Goal: Task Accomplishment & Management: Manage account settings

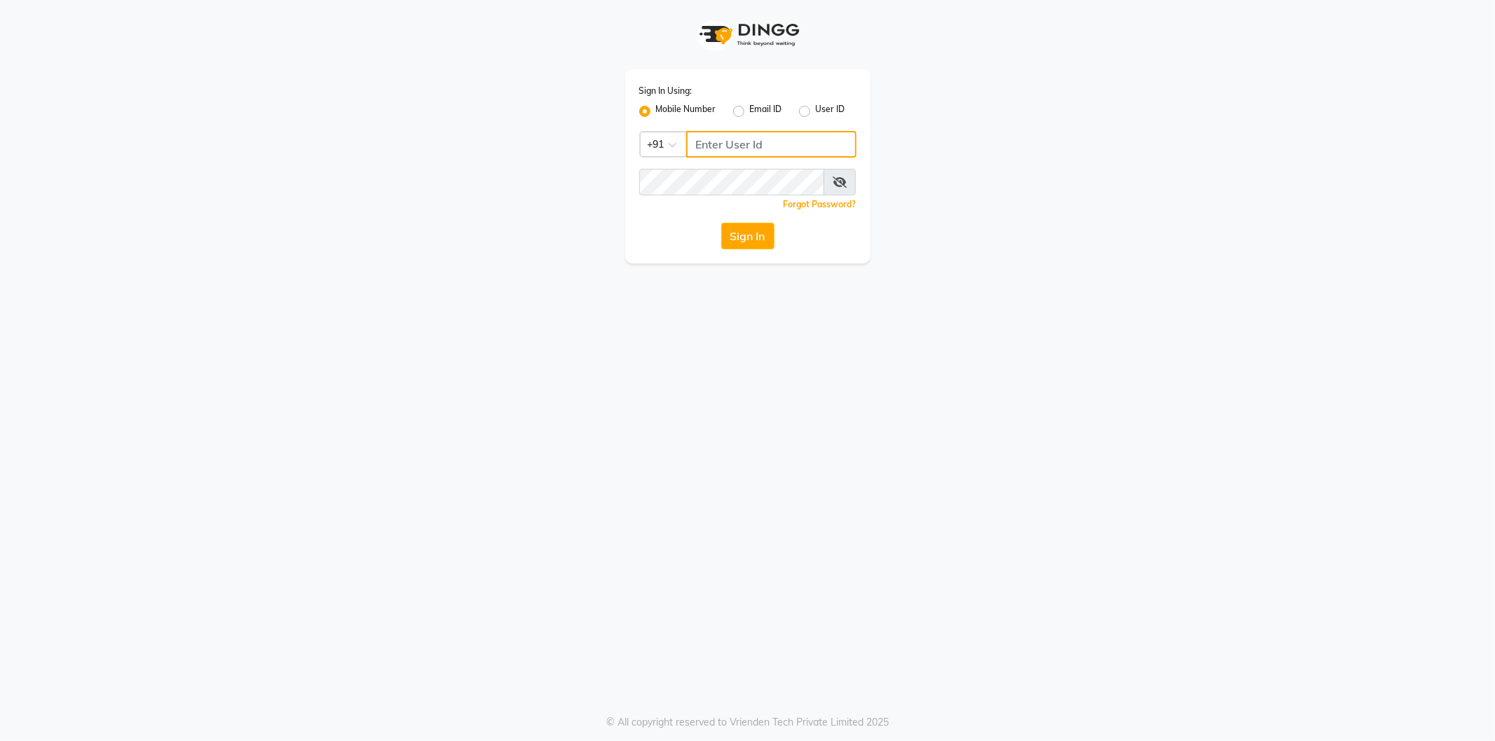
click at [718, 147] on input "Username" at bounding box center [771, 144] width 170 height 27
type input "6379522874"
click at [734, 241] on button "Sign In" at bounding box center [747, 236] width 53 height 27
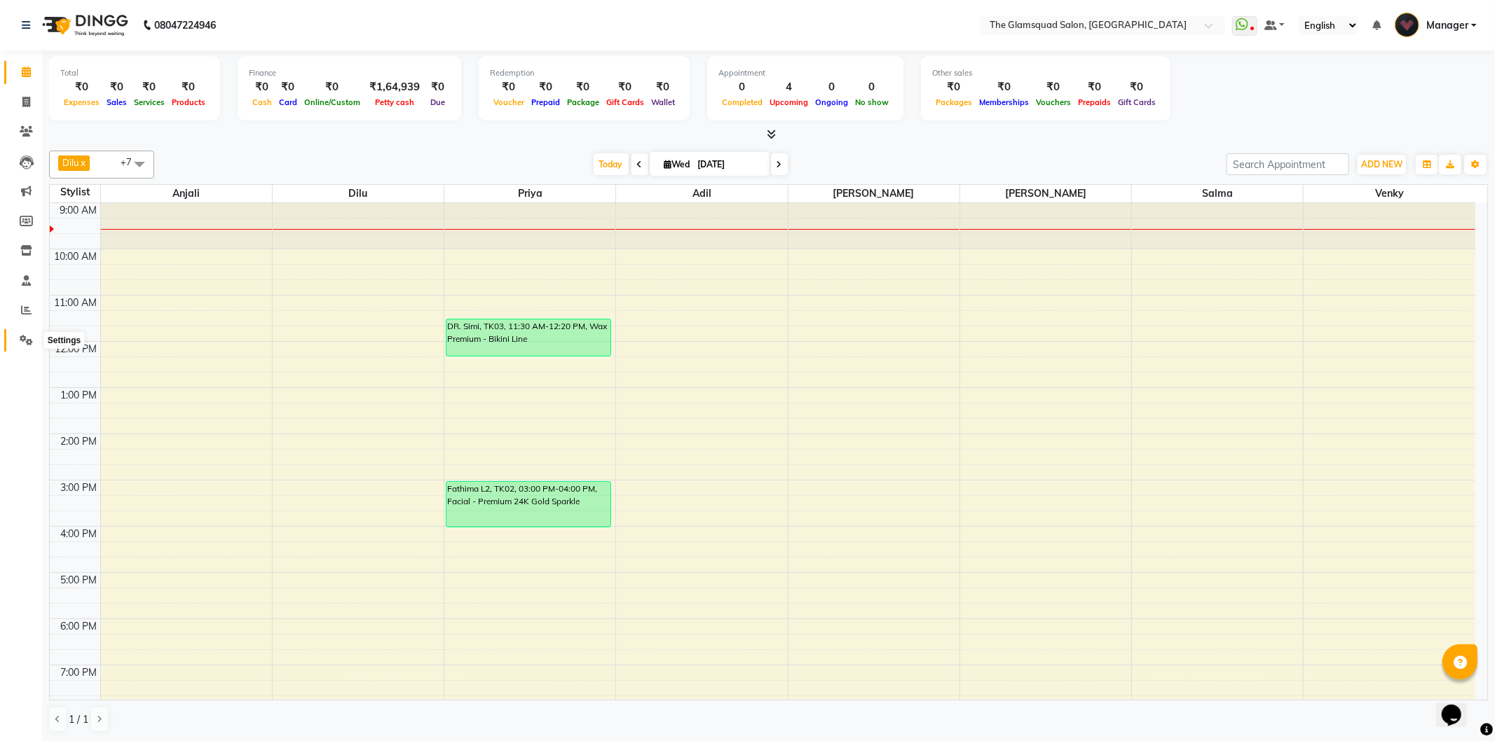
click at [25, 340] on icon at bounding box center [26, 340] width 13 height 11
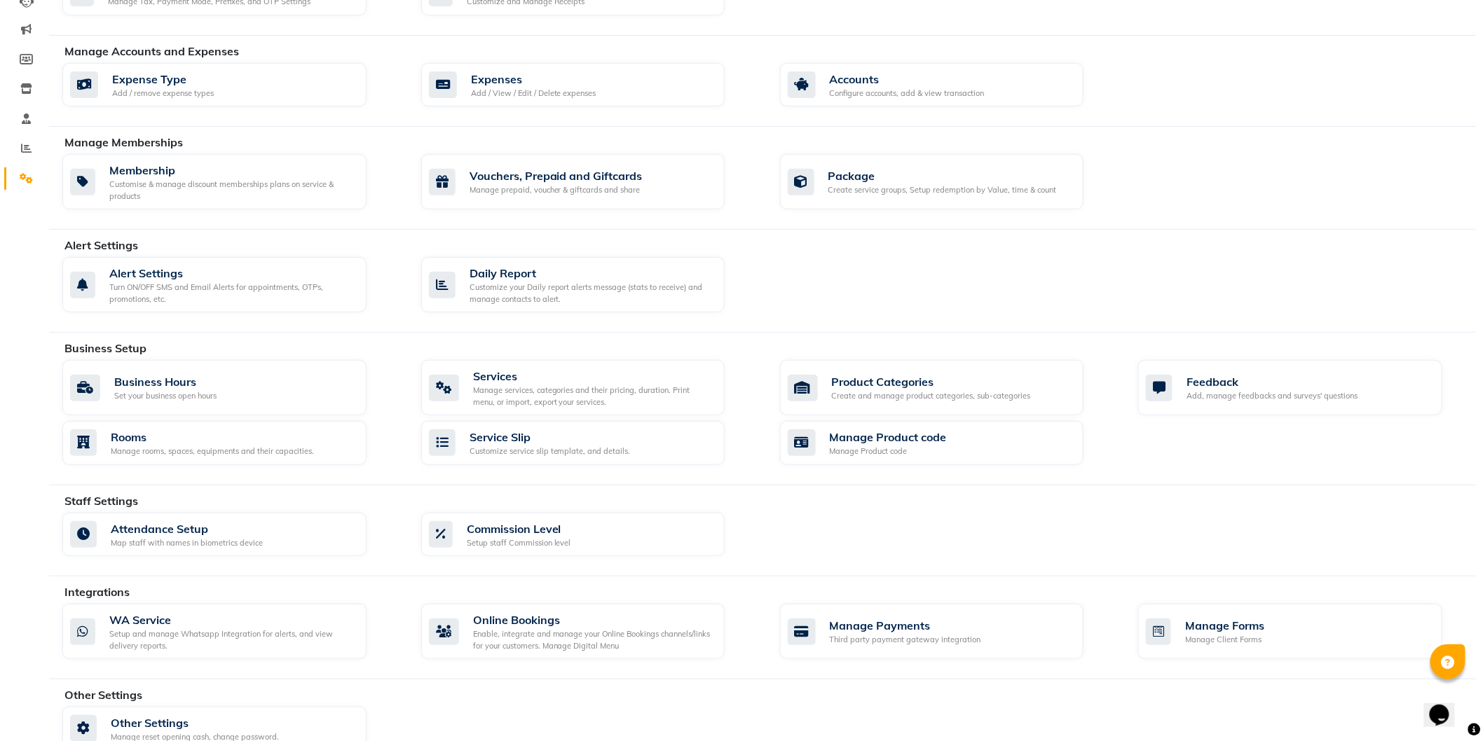
scroll to position [192, 0]
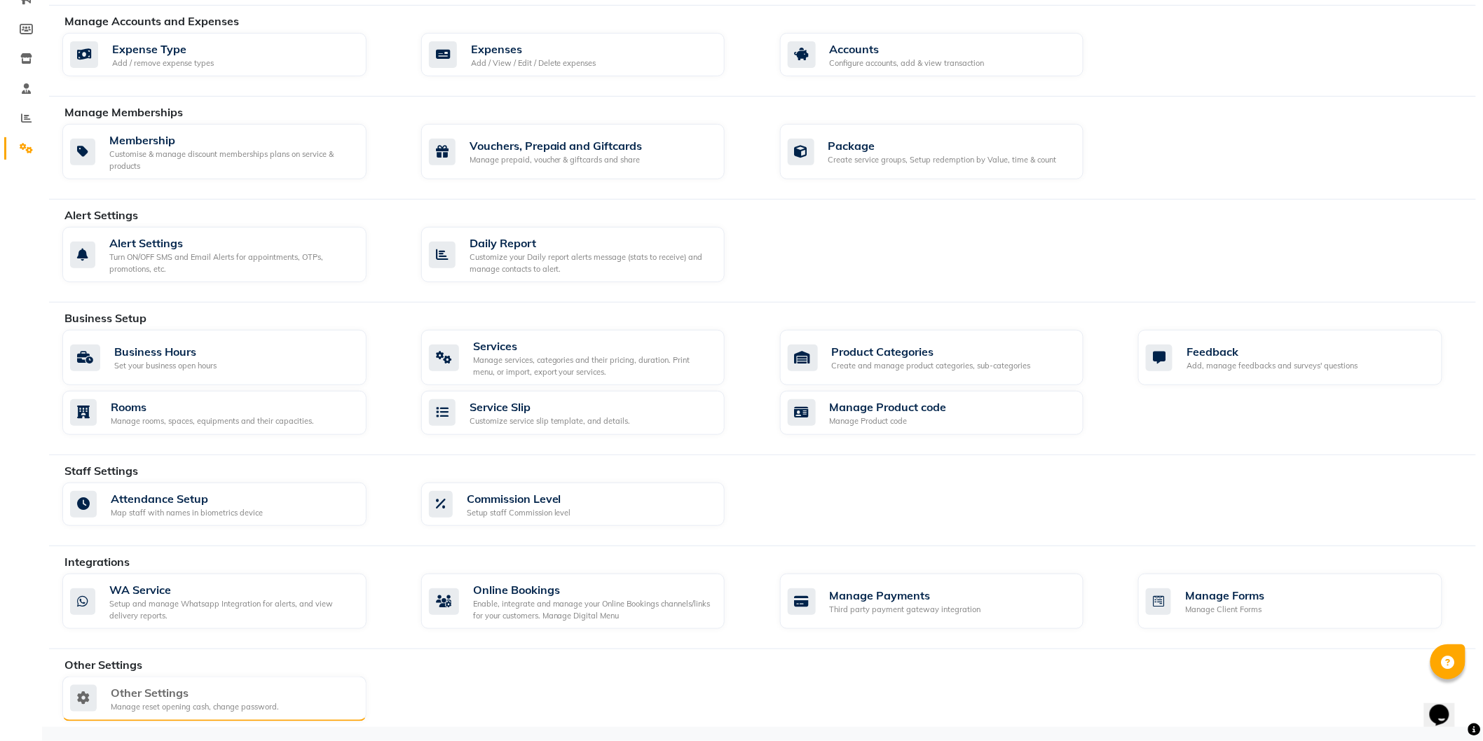
click at [159, 702] on div "Other Settings" at bounding box center [195, 693] width 168 height 17
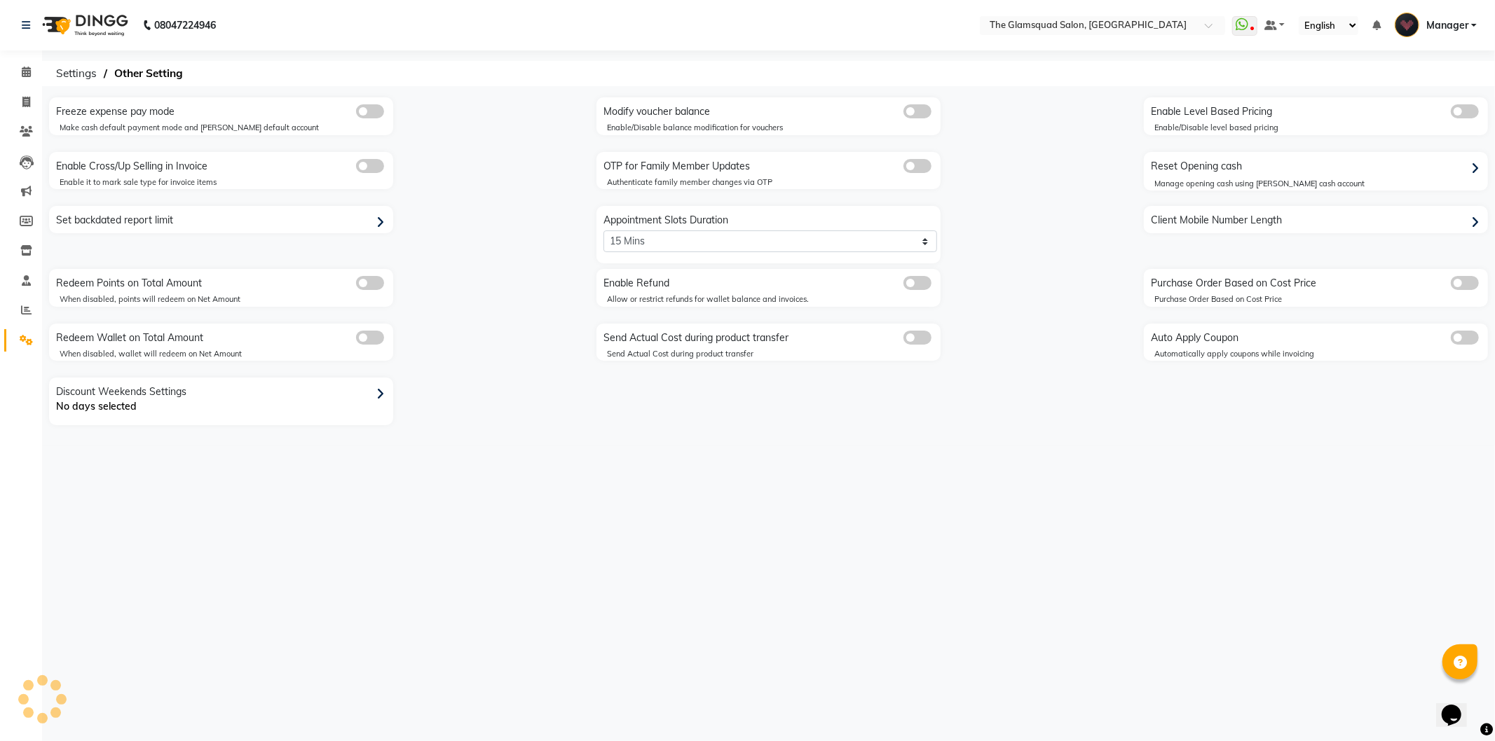
select select "5: 30"
click at [25, 335] on icon at bounding box center [26, 340] width 13 height 11
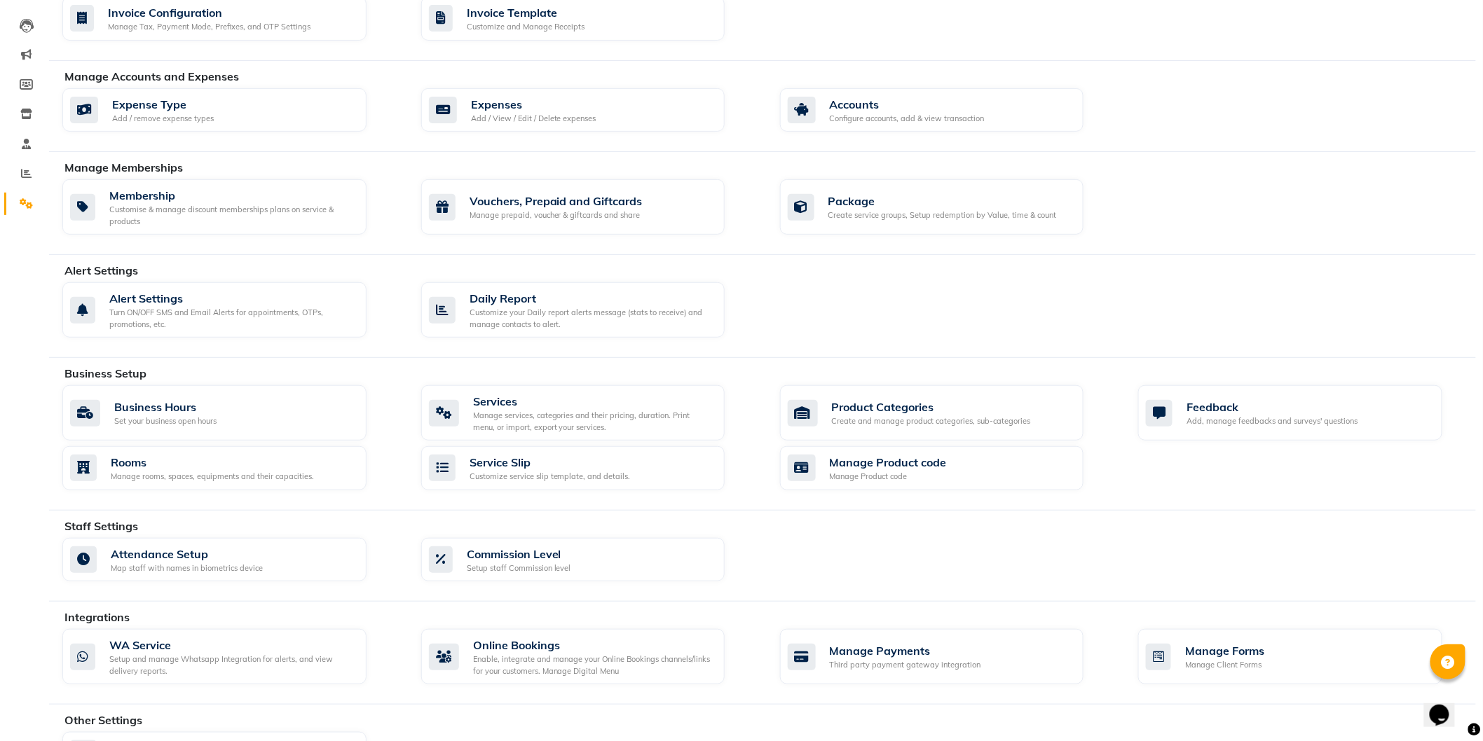
scroll to position [192, 0]
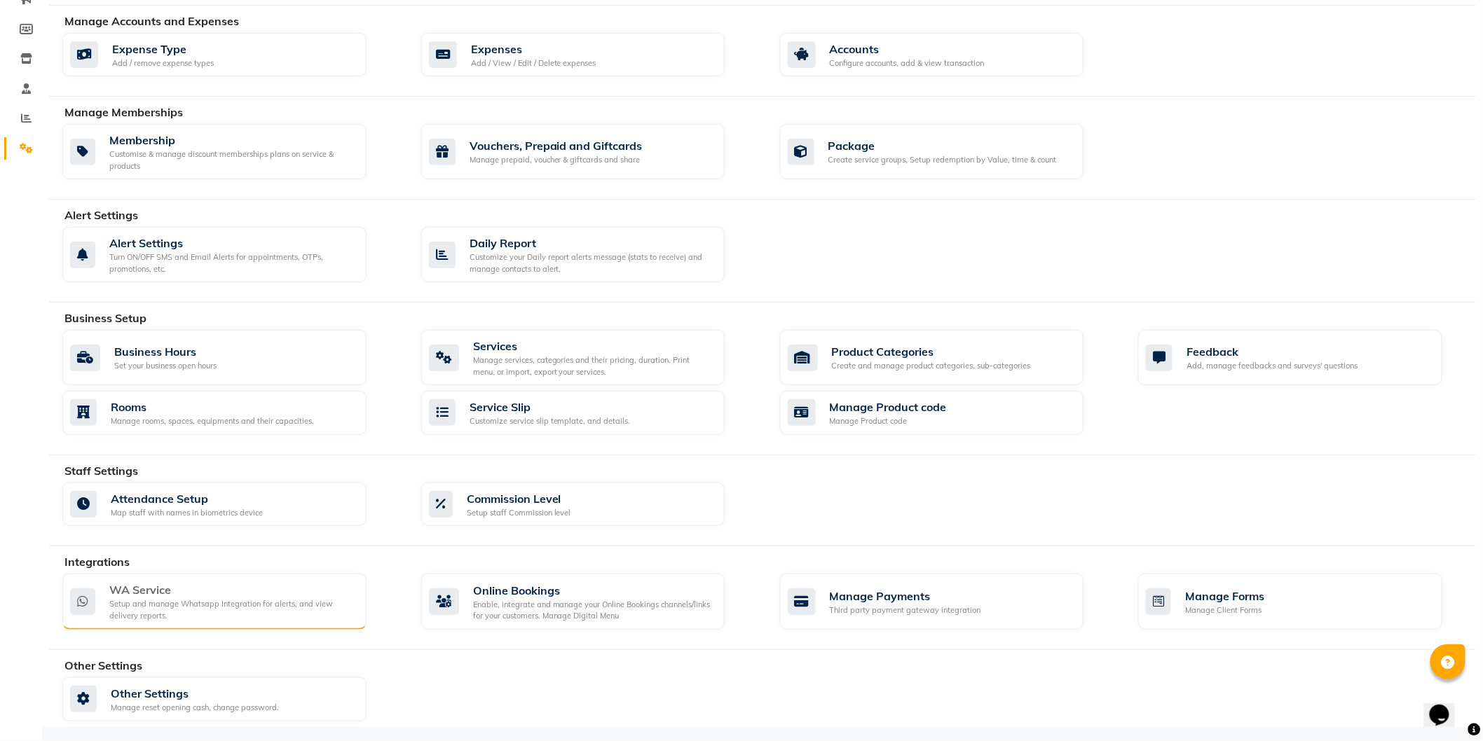
click at [217, 590] on div "WA Service" at bounding box center [232, 590] width 246 height 17
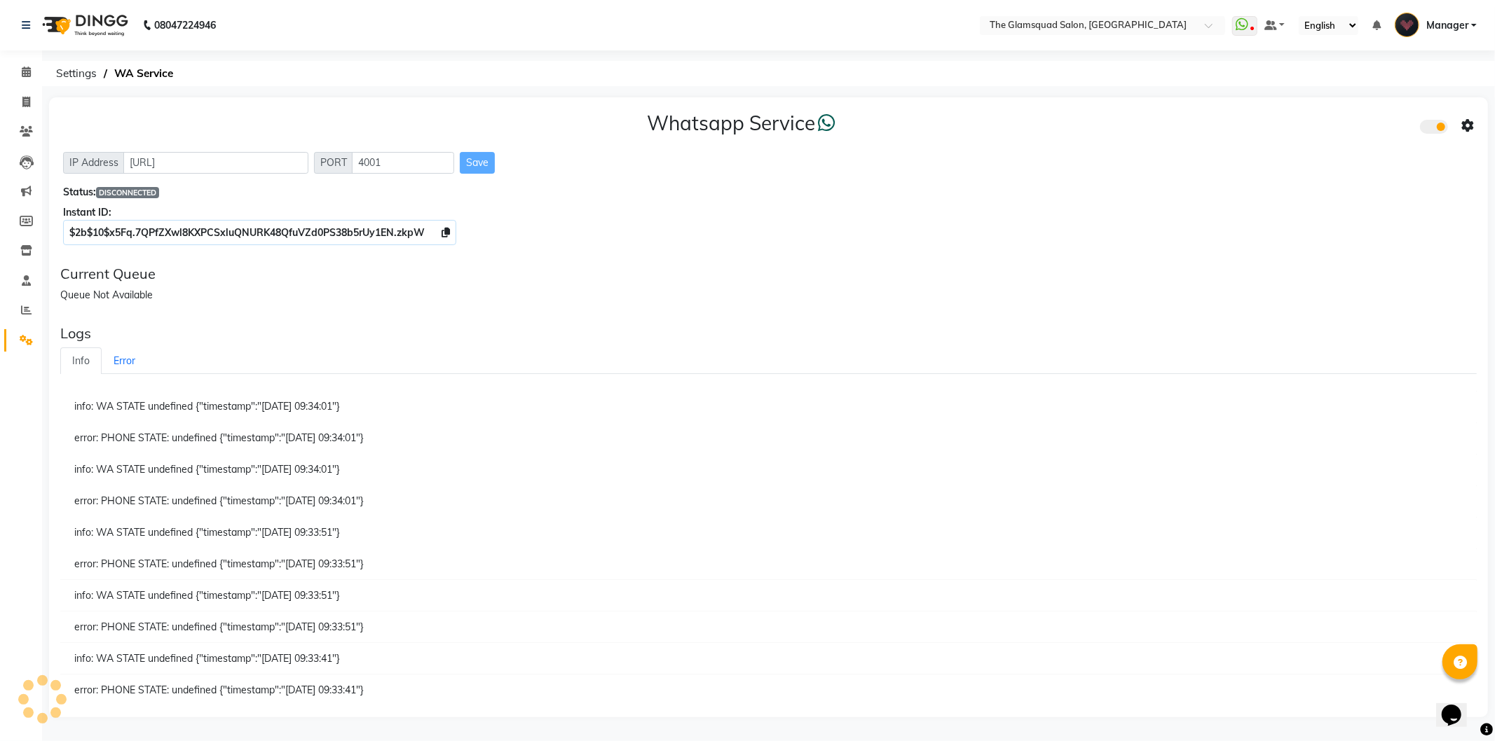
click at [1470, 127] on icon at bounding box center [1467, 126] width 13 height 13
click at [1360, 112] on div "Whatsapp Settings" at bounding box center [1366, 111] width 160 height 18
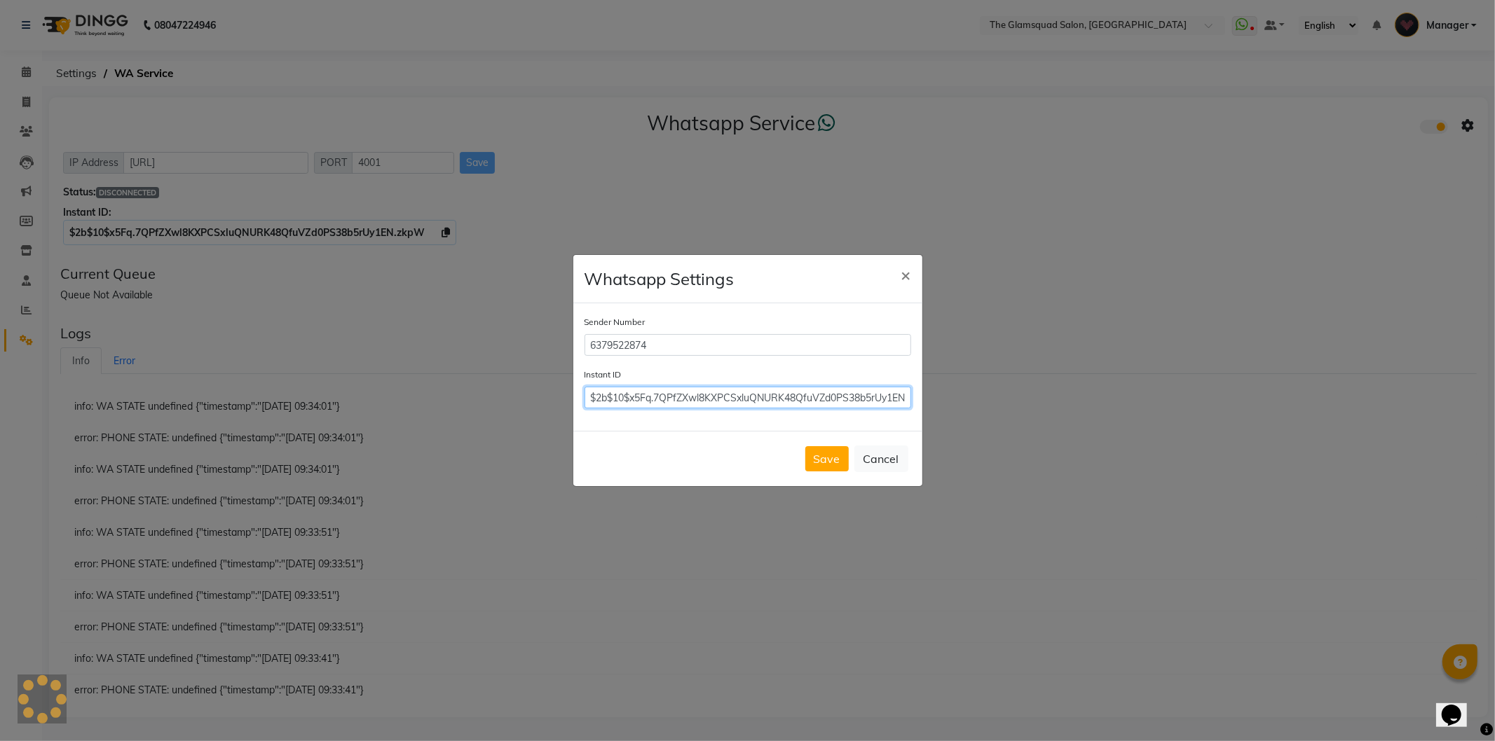
click at [788, 389] on input "$2b$10$x5Fq.7QPfZXwl8KXPCSxluQNURK48QfuVZd0PS38b5rUy1EN.zkpW" at bounding box center [747, 398] width 327 height 22
click at [787, 395] on input "$2b$10$x5Fq.7QPfZXwl8KXPCSxluQNURK48QfuVZd0PS38b5rUy1EN.zkpW" at bounding box center [747, 398] width 327 height 22
click at [446, 232] on ngb-modal-window "Whatsapp Settings × Sender Number 6379522874 Instant ID $2b$10$x5Fq.7QPfZXwl8KX…" at bounding box center [747, 370] width 1495 height 741
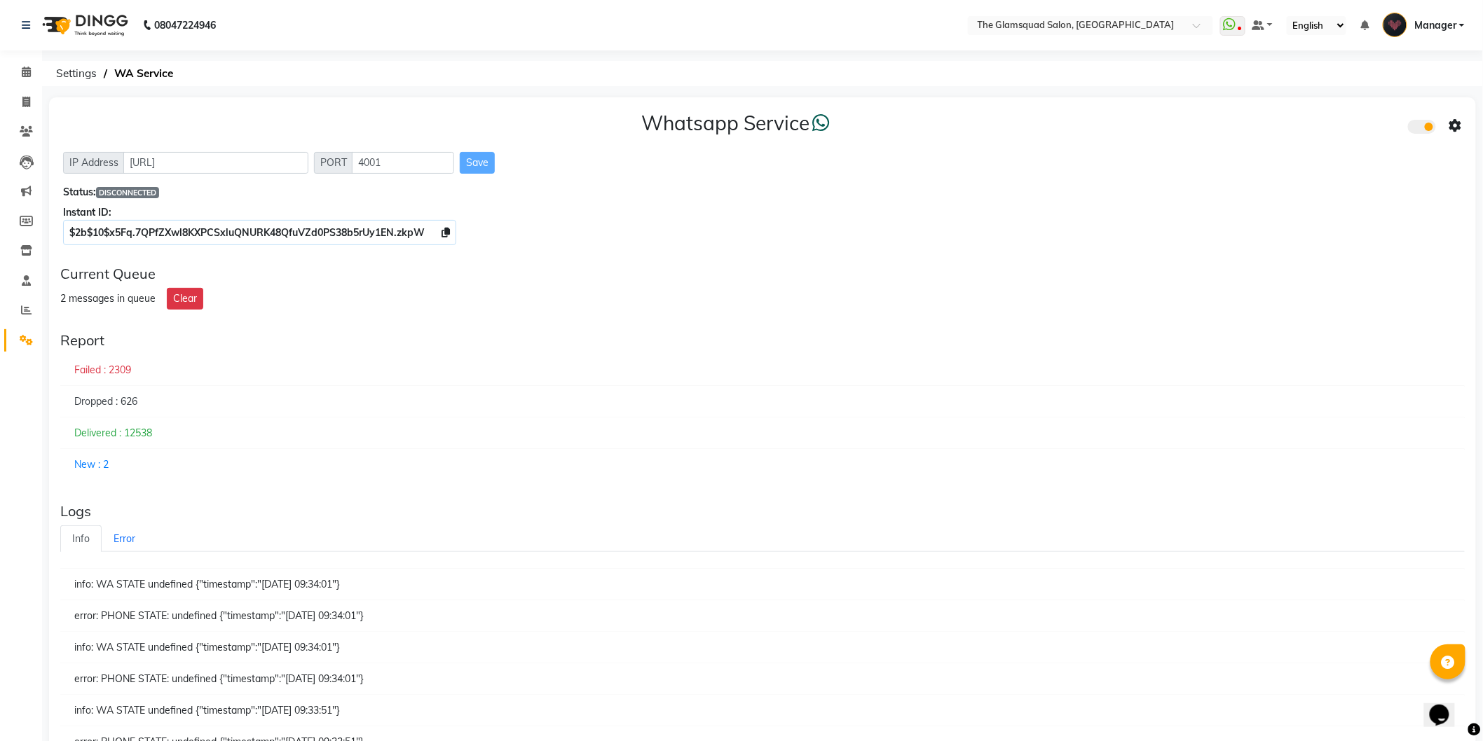
click at [446, 232] on icon at bounding box center [446, 233] width 8 height 10
copy icon
click at [1460, 120] on icon at bounding box center [1455, 126] width 13 height 13
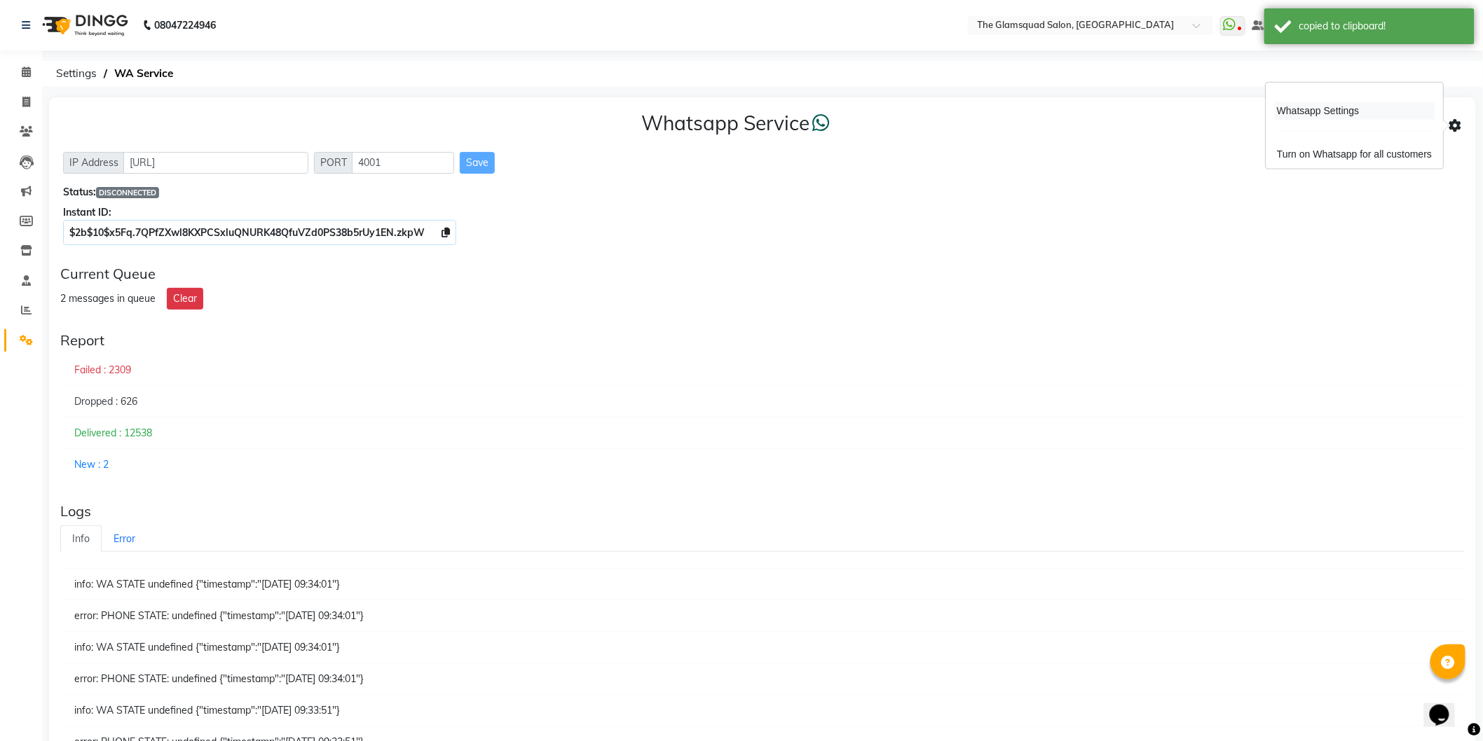
click at [1357, 108] on div "Whatsapp Settings" at bounding box center [1354, 111] width 160 height 18
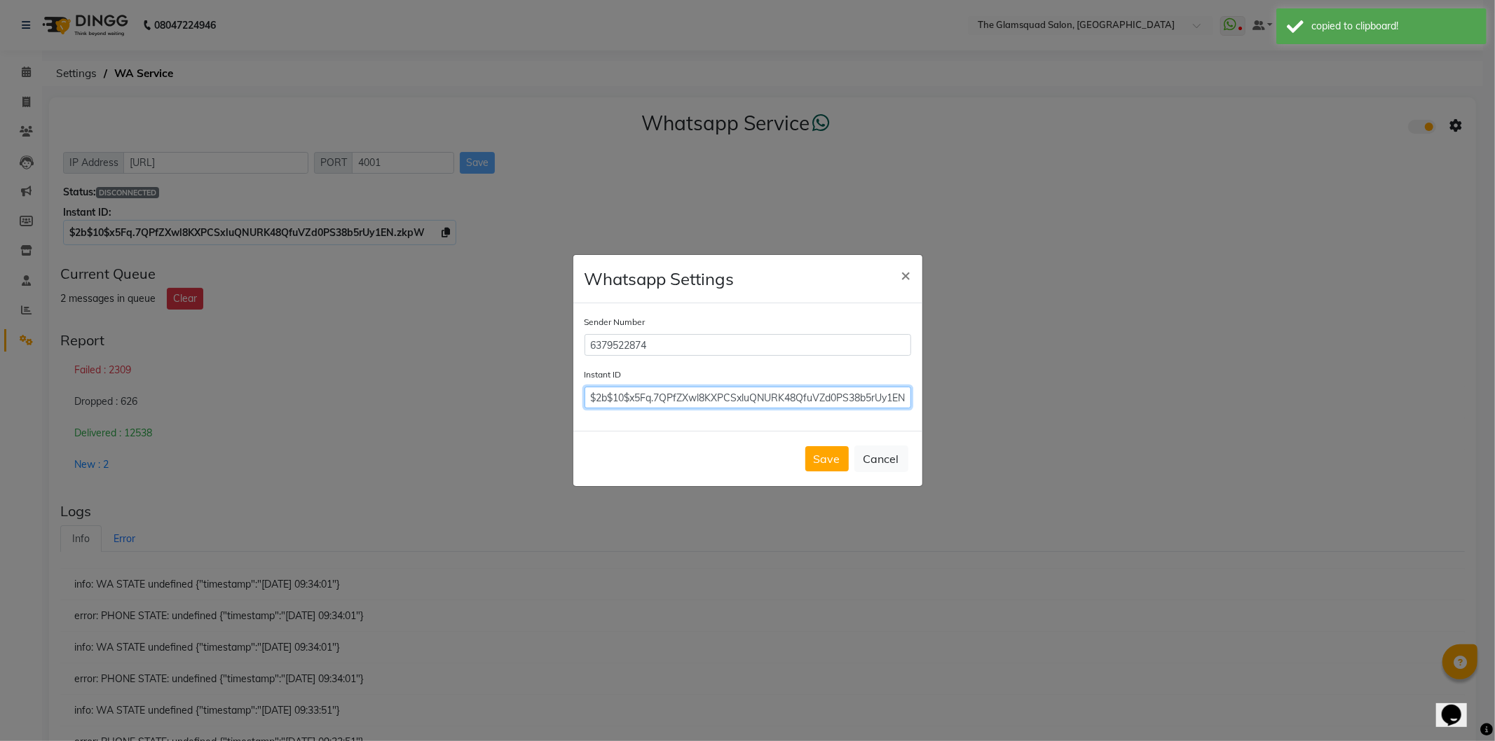
click at [866, 403] on input "$2b$10$x5Fq.7QPfZXwl8KXPCSxluQNURK48QfuVZd0PS38b5rUy1EN.zkpW" at bounding box center [747, 398] width 327 height 22
click at [830, 456] on button "Save" at bounding box center [826, 458] width 43 height 25
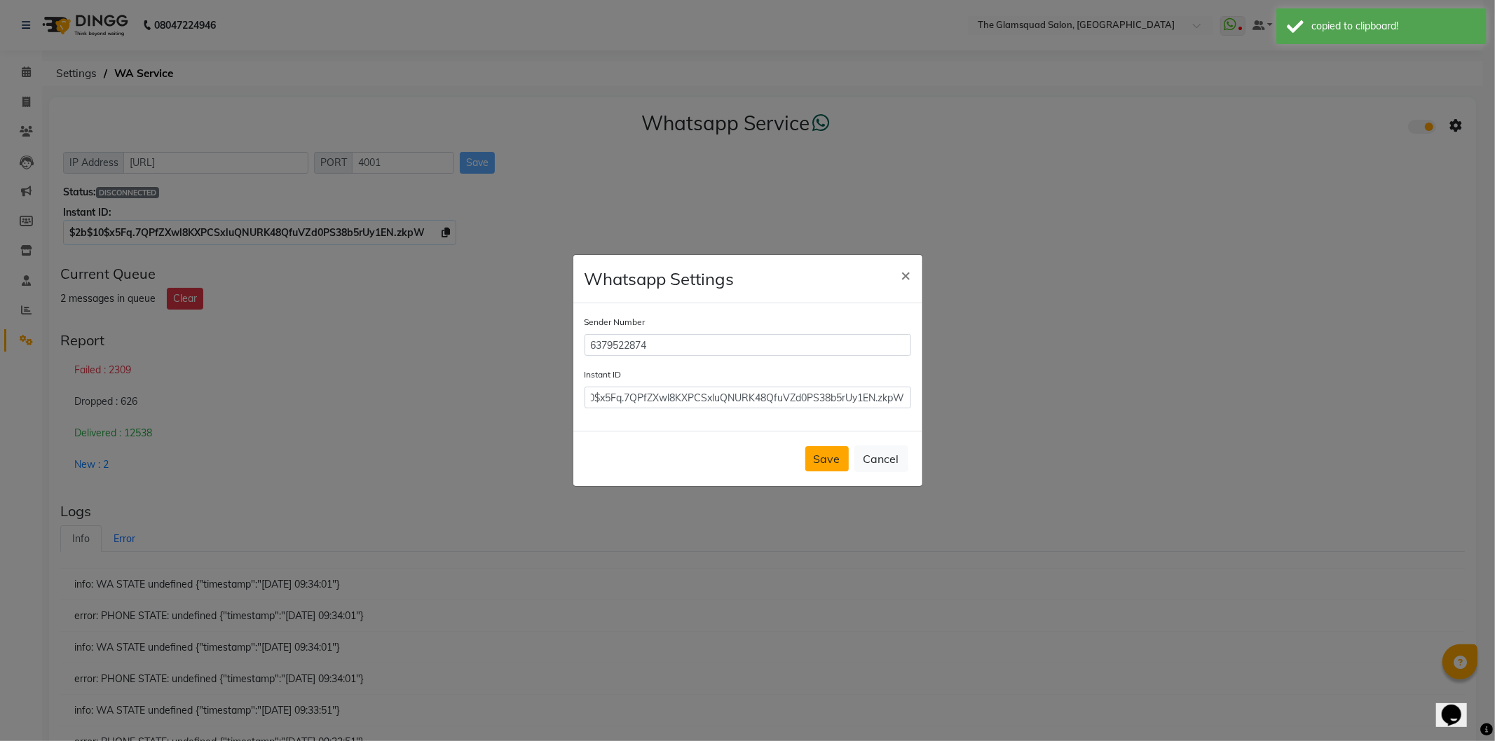
scroll to position [0, 0]
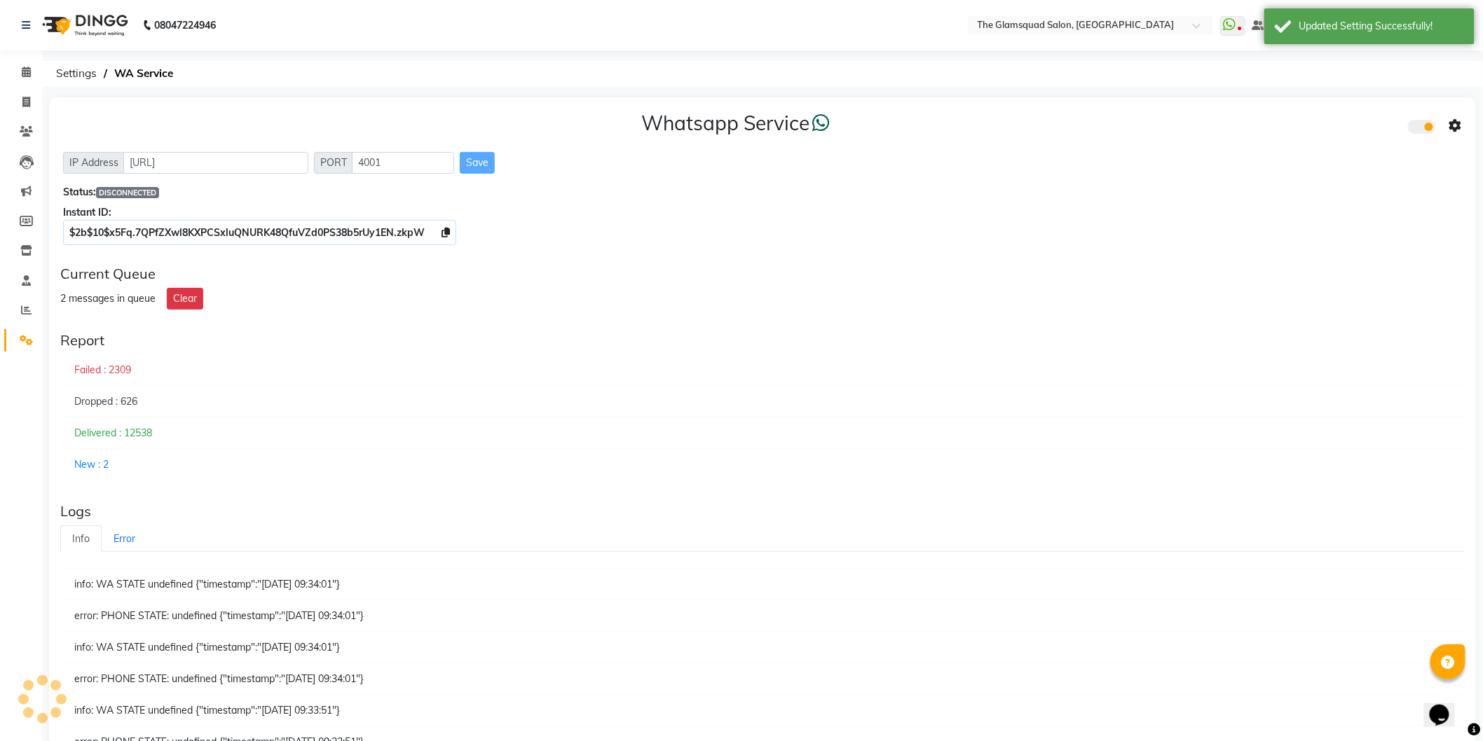
click at [526, 212] on div "Instant ID:" at bounding box center [762, 212] width 1399 height 15
click at [480, 165] on div "Save" at bounding box center [477, 163] width 35 height 22
click at [372, 36] on nav "08047224946 Select Location × The Glamsquad Salon, Mylapore WhatsApp Status ✕ S…" at bounding box center [741, 25] width 1483 height 50
click at [23, 71] on icon at bounding box center [26, 72] width 9 height 11
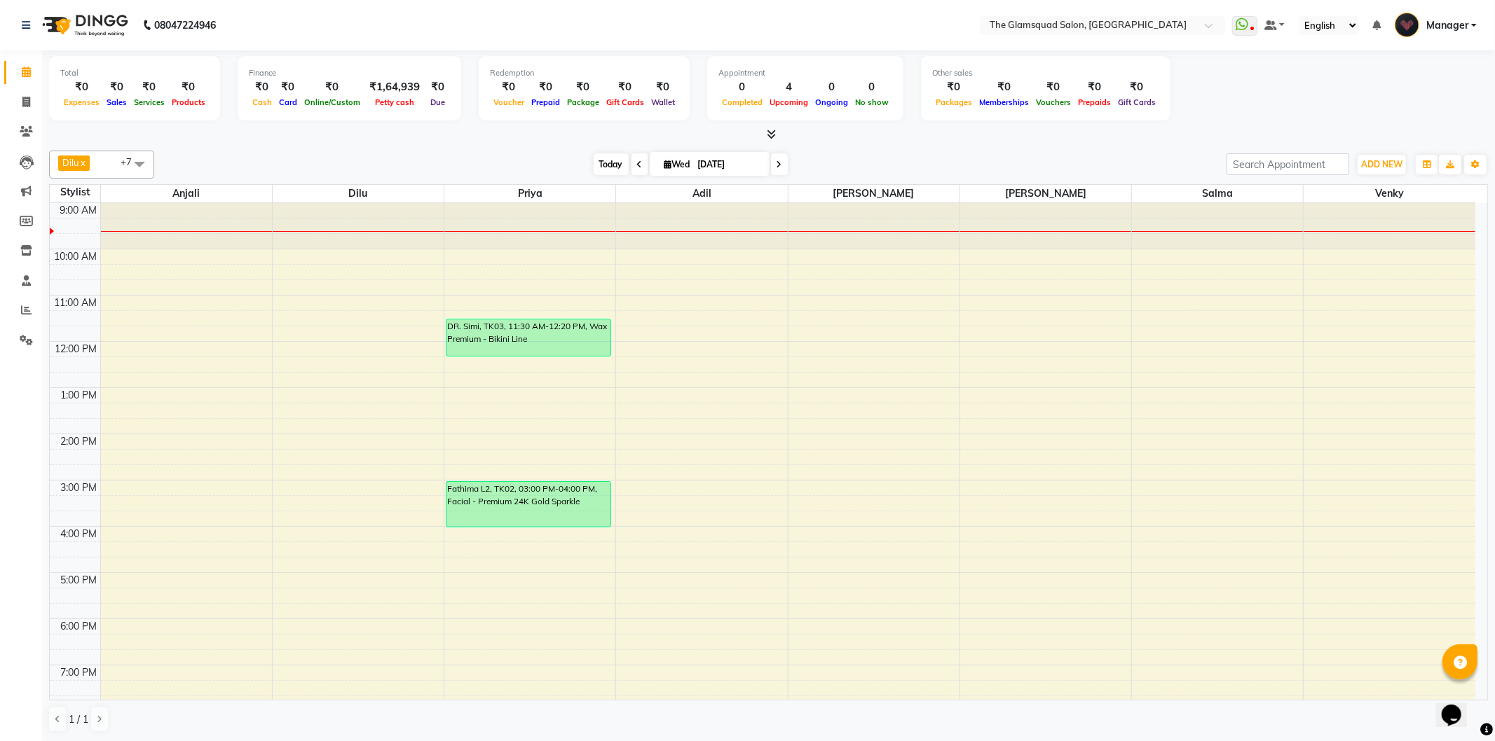
click at [601, 166] on span "Today" at bounding box center [611, 164] width 35 height 22
click at [576, 515] on div "Fathima L2, TK02, 03:00 PM-04:00 PM, Facial - Premium 24K Gold Sparkle" at bounding box center [528, 504] width 164 height 45
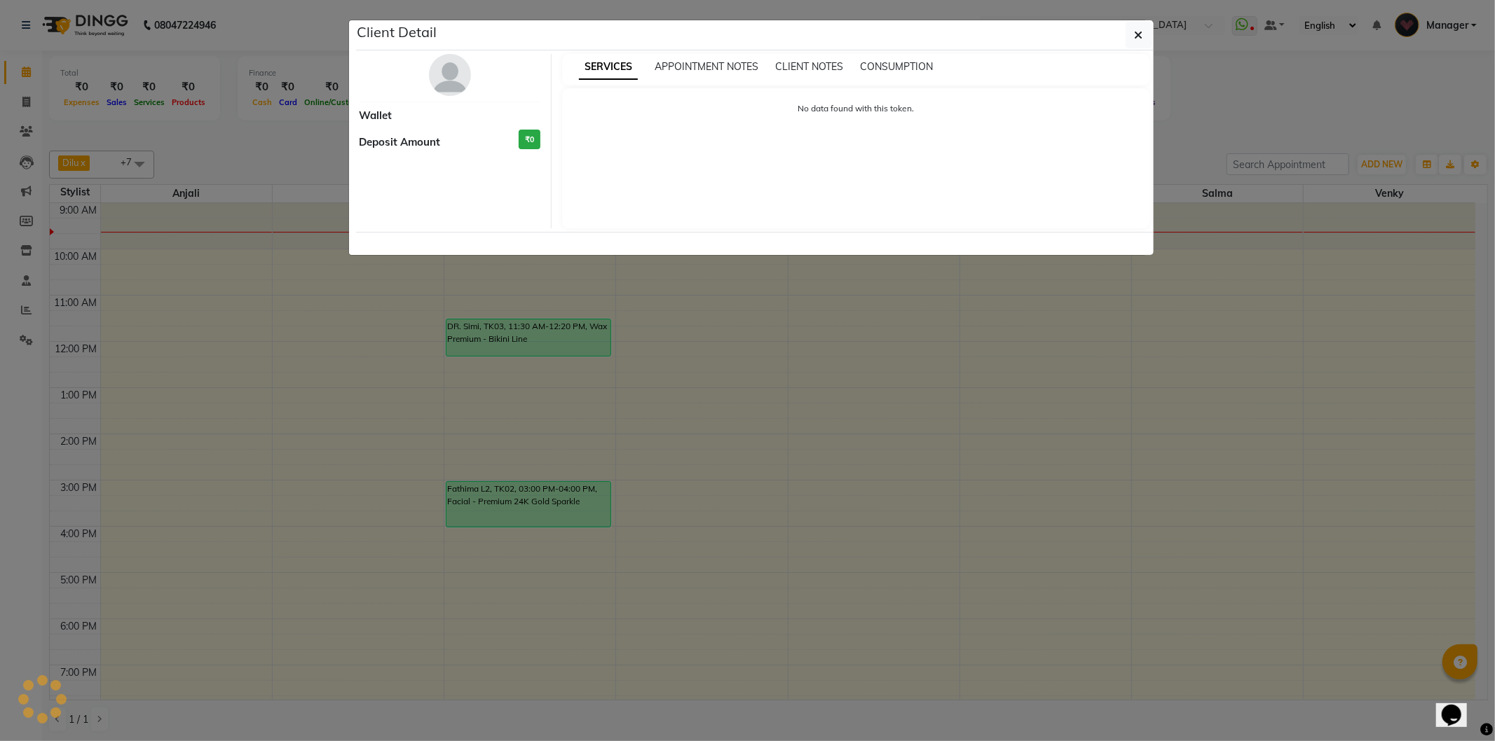
select select "6"
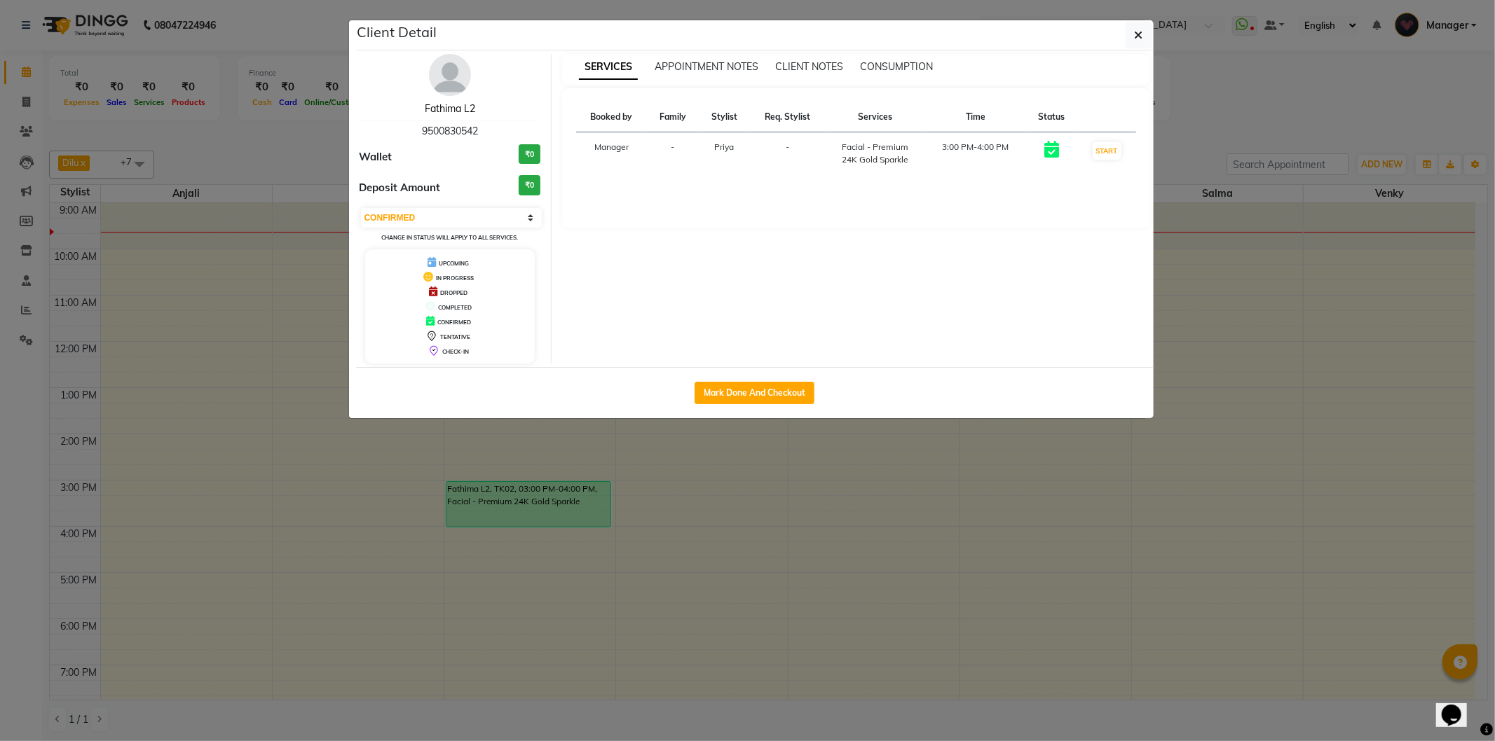
click at [467, 106] on link "Fathima L2" at bounding box center [450, 108] width 50 height 13
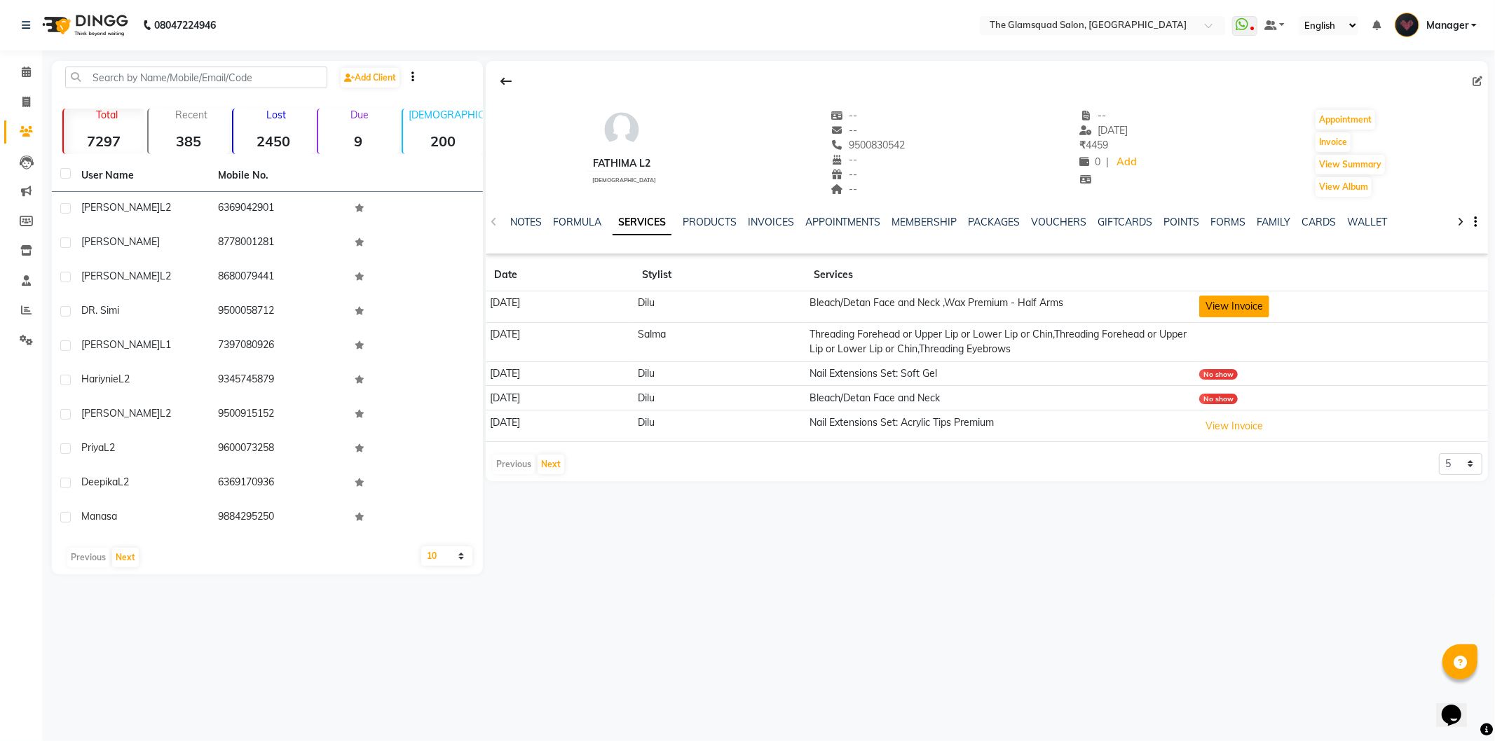
click at [1232, 308] on button "View Invoice" at bounding box center [1234, 307] width 70 height 22
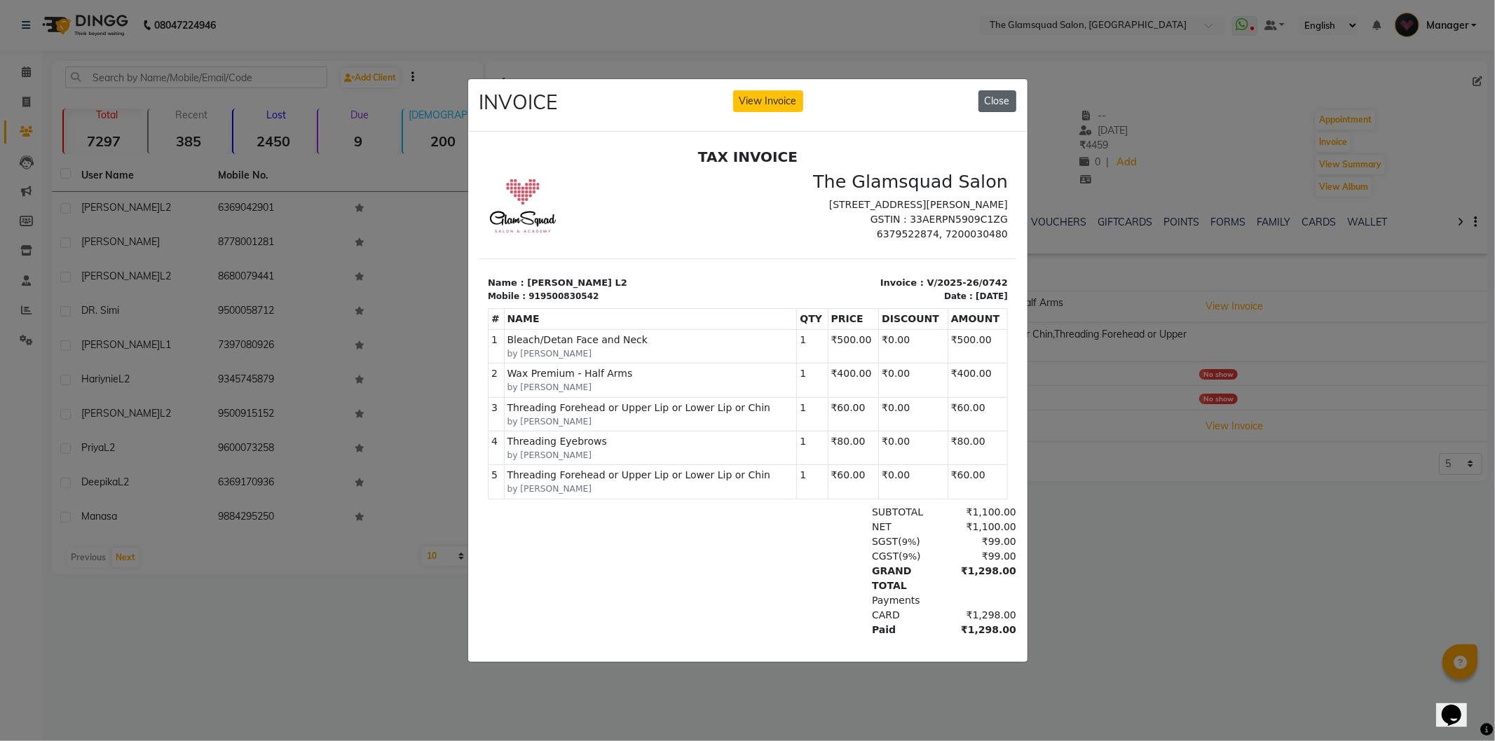
click at [1006, 99] on button "Close" at bounding box center [997, 101] width 38 height 22
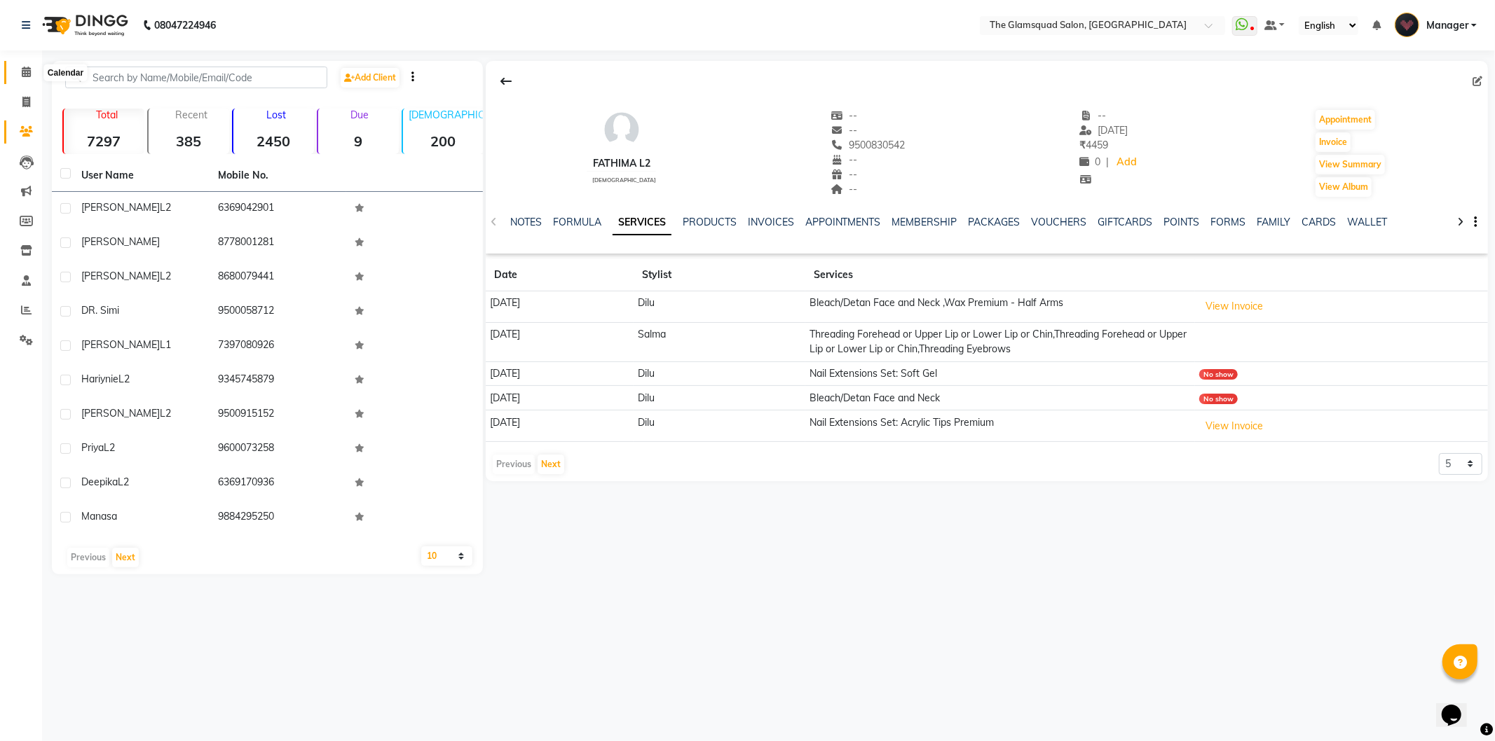
click at [31, 73] on span at bounding box center [26, 72] width 25 height 16
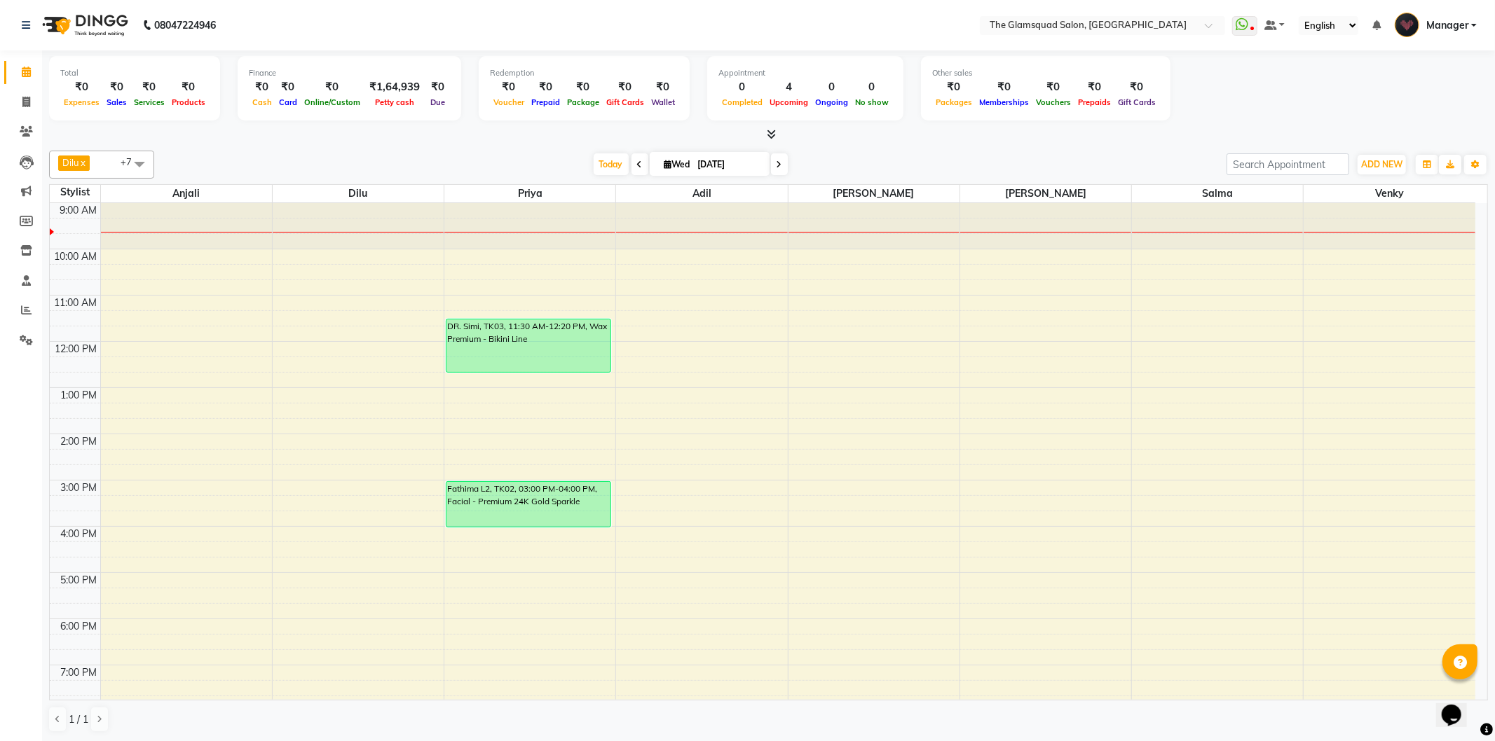
drag, startPoint x: 551, startPoint y: 355, endPoint x: 545, endPoint y: 362, distance: 10.0
click at [545, 362] on div "DR. Simi, TK03, 11:30 AM-12:20 PM, Wax Premium - Bikini Line Fathima L2, TK02, …" at bounding box center [529, 503] width 171 height 601
click at [612, 153] on span "Today" at bounding box center [611, 164] width 35 height 22
click at [608, 166] on span "Today" at bounding box center [611, 164] width 35 height 22
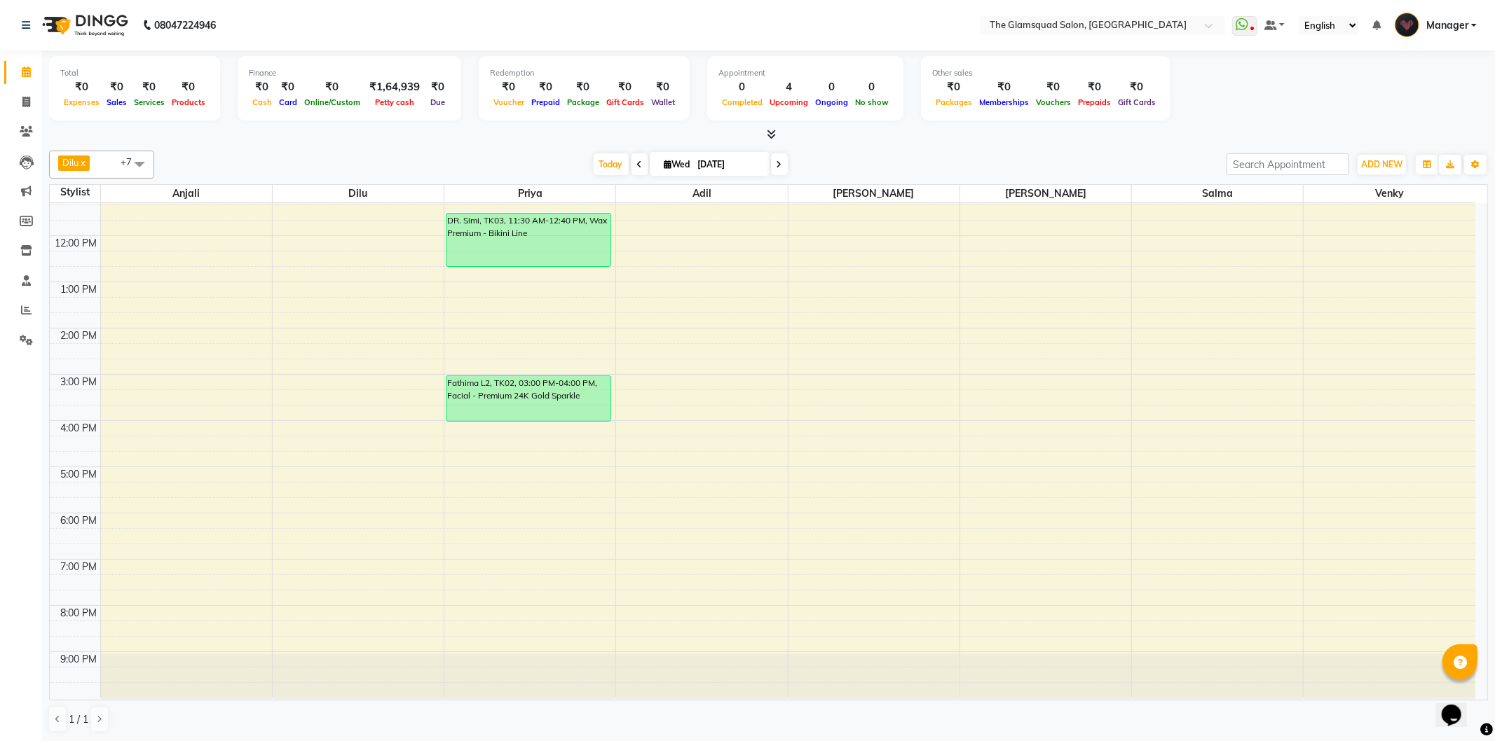
scroll to position [107, 0]
click at [610, 169] on span "Today" at bounding box center [611, 164] width 35 height 22
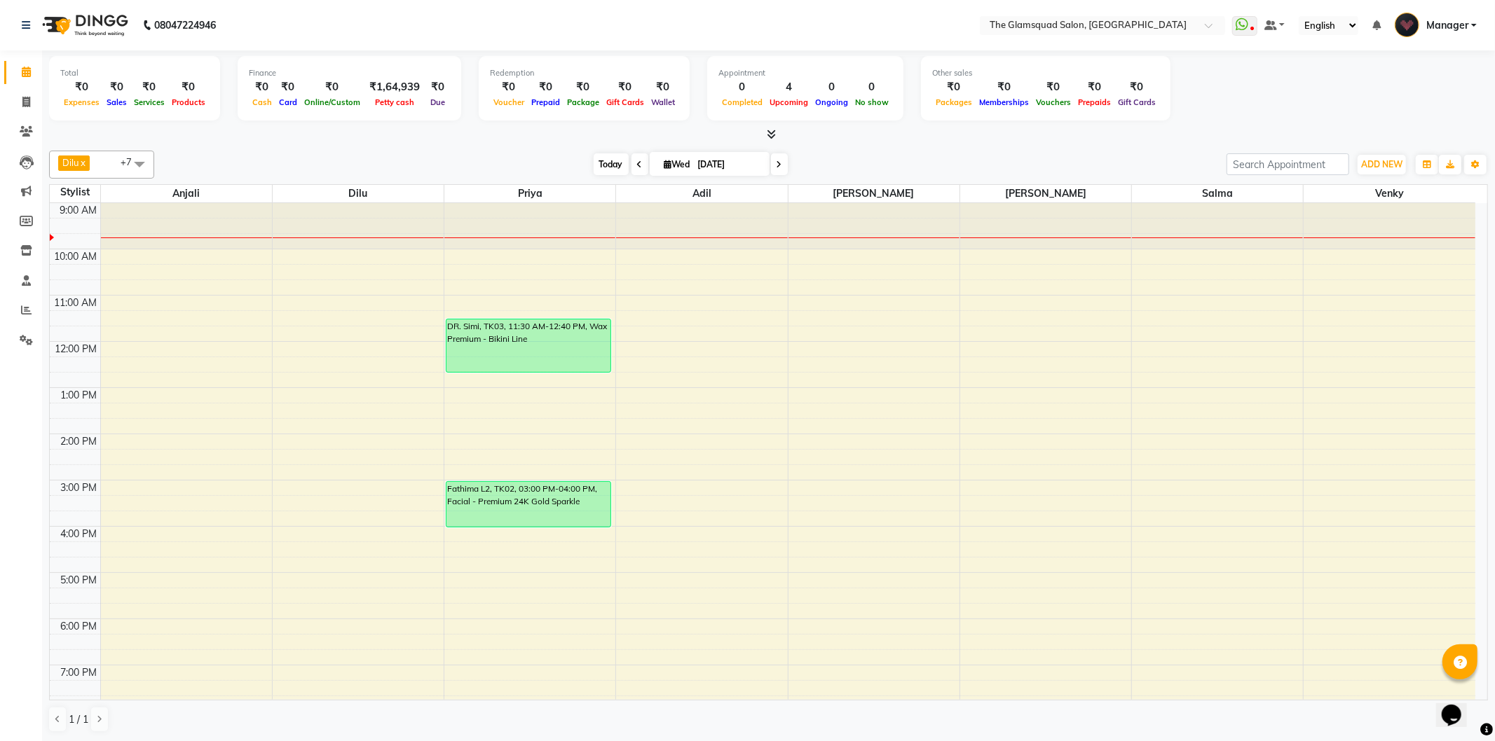
click at [604, 172] on span "Today" at bounding box center [611, 164] width 35 height 22
click at [835, 169] on div "[DATE] [DATE]" at bounding box center [690, 164] width 1058 height 21
click at [613, 163] on span "Today" at bounding box center [611, 164] width 35 height 22
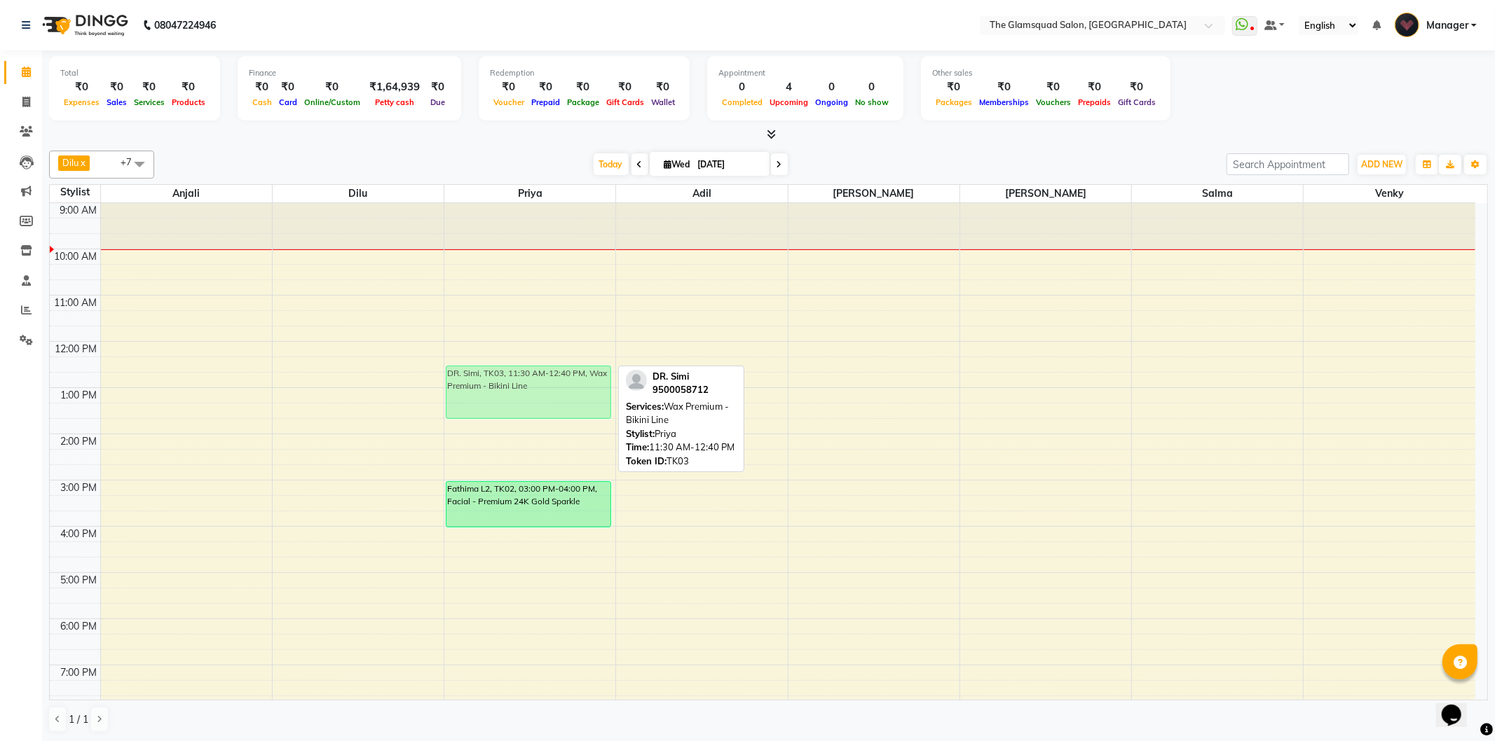
drag, startPoint x: 564, startPoint y: 348, endPoint x: 561, endPoint y: 394, distance: 46.4
click at [561, 394] on div "DR. Simi, TK03, 11:30 AM-12:40 PM, Wax Premium - Bikini Line Fathima L2, TK02, …" at bounding box center [529, 503] width 171 height 601
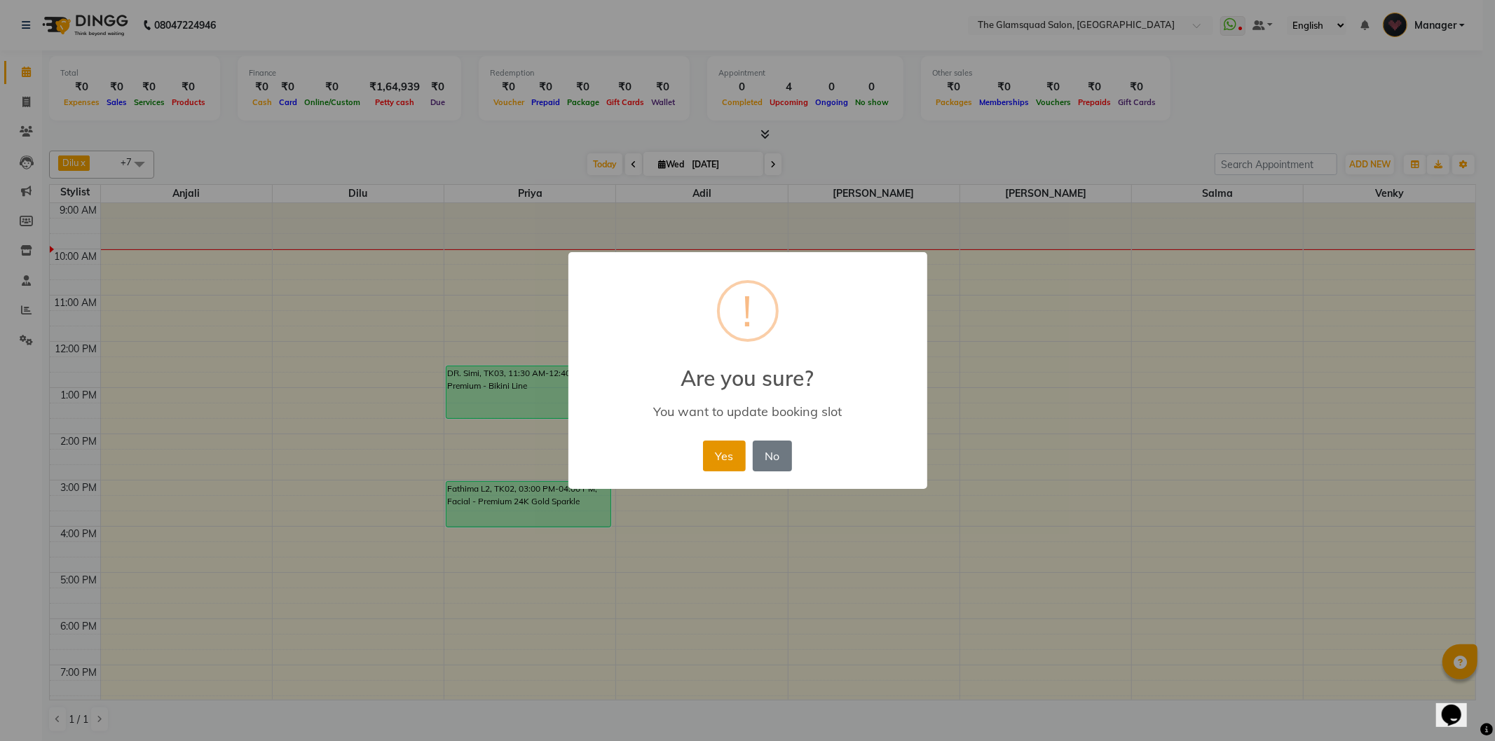
click at [716, 456] on button "Yes" at bounding box center [724, 456] width 43 height 31
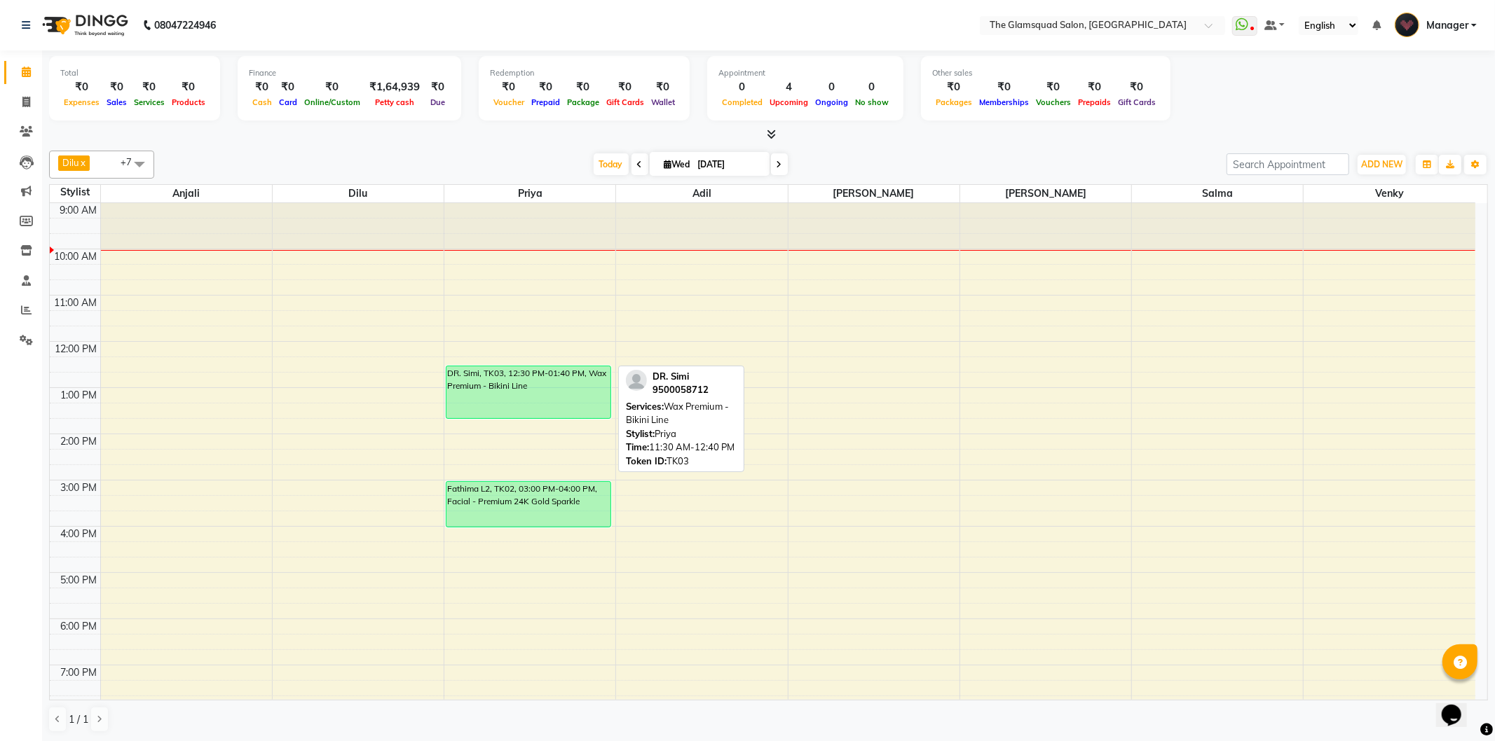
click at [1071, 148] on div "Dilu x Priya x [PERSON_NAME] x [PERSON_NAME] x [PERSON_NAME] x Anjali x +7 Sele…" at bounding box center [768, 442] width 1439 height 594
